Goal: Information Seeking & Learning: Learn about a topic

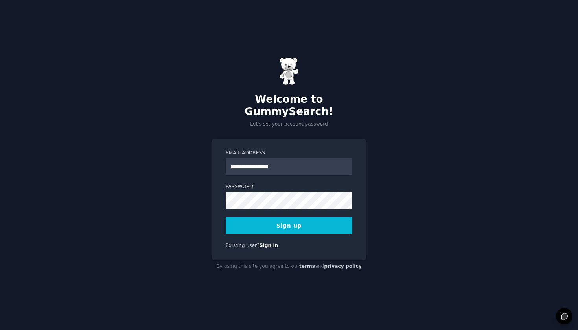
type input "**********"
click at [297, 219] on button "Sign up" at bounding box center [289, 225] width 127 height 17
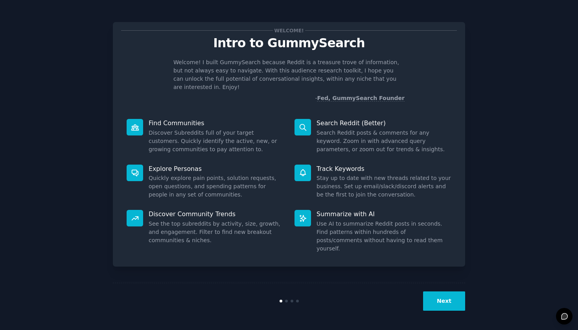
click at [458, 303] on button "Next" at bounding box center [444, 300] width 42 height 19
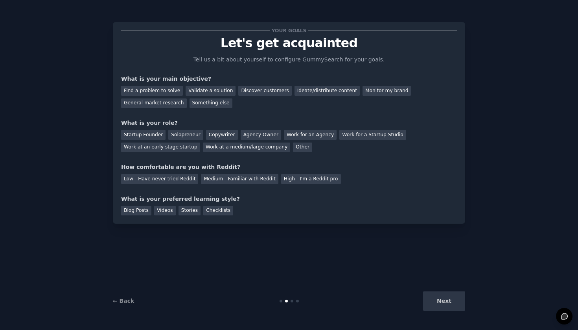
click at [449, 303] on div "Next" at bounding box center [407, 300] width 118 height 19
click at [438, 301] on div "Next" at bounding box center [407, 300] width 118 height 19
click at [441, 300] on div "Next" at bounding box center [407, 300] width 118 height 19
click at [147, 137] on div "Startup Founder" at bounding box center [143, 135] width 44 height 10
click at [169, 103] on div "General market research" at bounding box center [154, 103] width 66 height 10
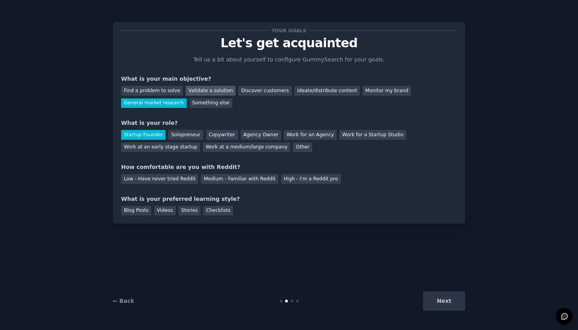
click at [194, 92] on div "Validate a solution" at bounding box center [211, 91] width 50 height 10
click at [152, 109] on div "Your goals Let's get acquainted Tell us a bit about yourself to configure Gummy…" at bounding box center [289, 122] width 336 height 185
click at [152, 103] on div "General market research" at bounding box center [154, 103] width 66 height 10
click at [187, 179] on div "Low - Have never tried Reddit" at bounding box center [159, 179] width 77 height 10
click at [210, 206] on div "Checklists" at bounding box center [218, 211] width 30 height 10
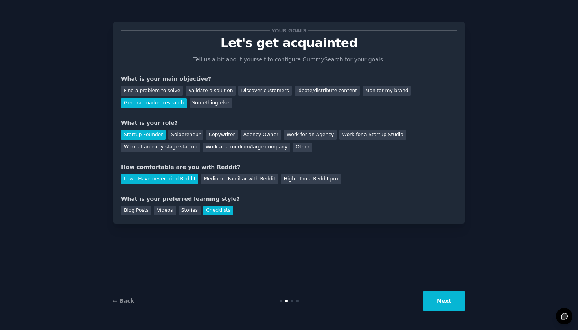
click at [440, 306] on button "Next" at bounding box center [444, 300] width 42 height 19
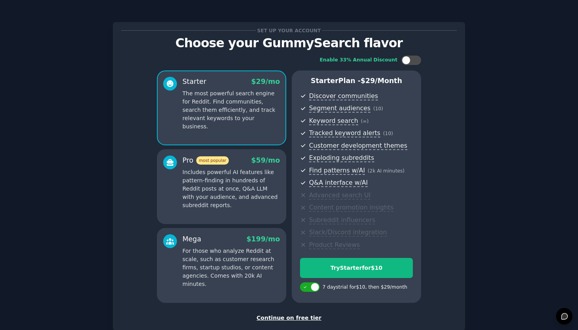
click at [305, 314] on div "Continue on free tier" at bounding box center [289, 318] width 336 height 8
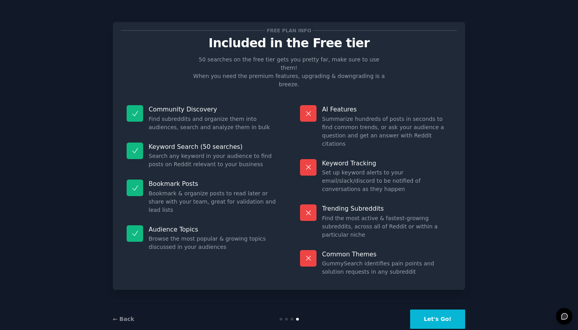
click at [444, 309] on button "Let's Go!" at bounding box center [437, 318] width 55 height 19
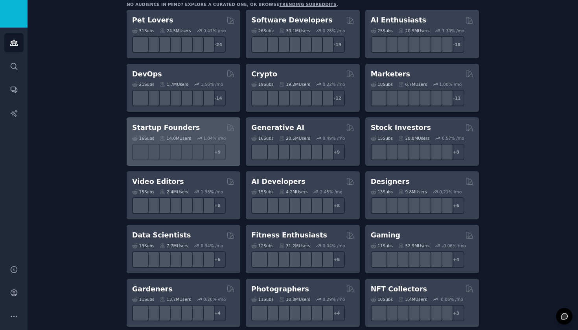
scroll to position [142, 0]
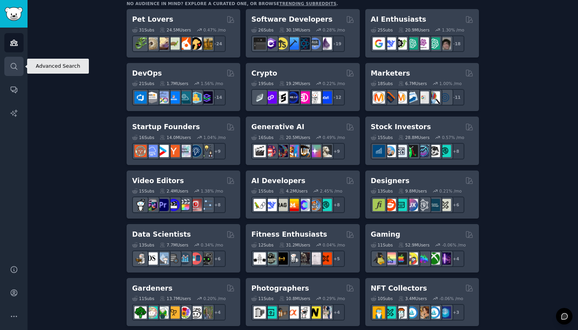
click at [19, 73] on link "Search" at bounding box center [13, 66] width 19 height 19
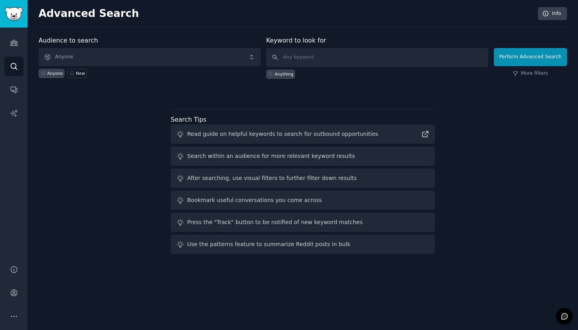
click at [143, 54] on span "Anyone" at bounding box center [150, 57] width 222 height 18
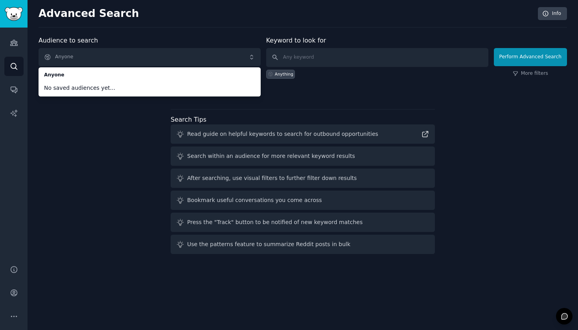
click at [121, 127] on div "Audience to search Anyone Anyone No saved audiences yet... Anyone New Keyword t…" at bounding box center [303, 146] width 529 height 221
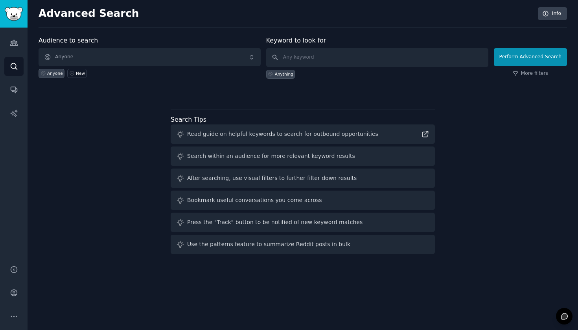
click at [192, 54] on span "Anyone" at bounding box center [150, 57] width 222 height 18
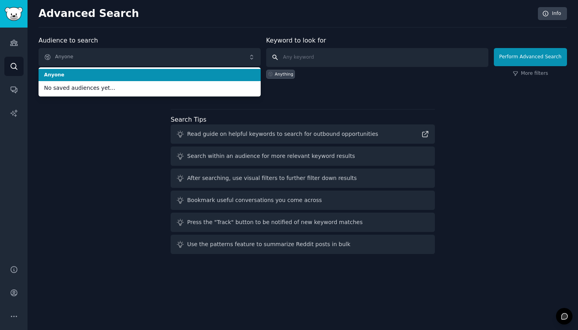
click at [303, 62] on input "text" at bounding box center [377, 57] width 222 height 19
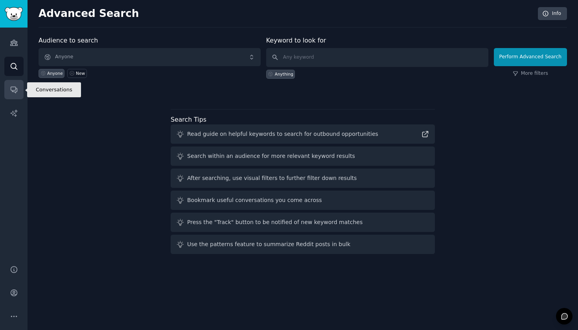
click at [12, 91] on icon "Sidebar" at bounding box center [14, 90] width 6 height 6
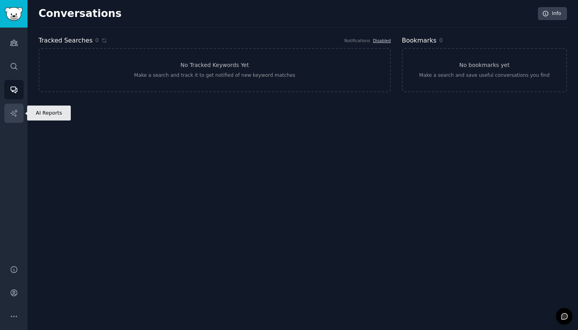
click at [19, 116] on link "AI Reports" at bounding box center [13, 112] width 19 height 19
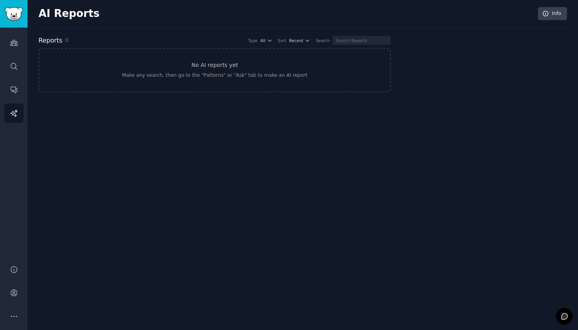
click at [21, 53] on div "Audiences Search Conversations AI Reports" at bounding box center [14, 142] width 28 height 228
